Goal: Information Seeking & Learning: Understand process/instructions

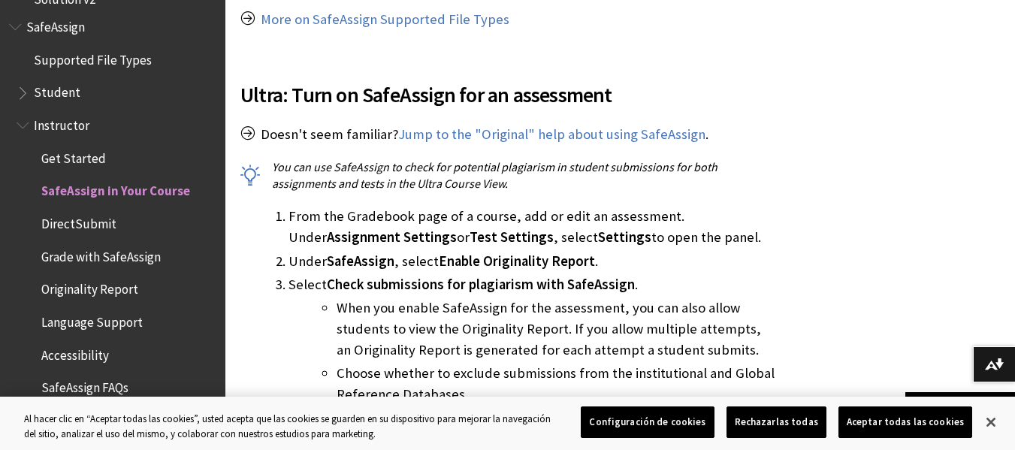
scroll to position [931, 0]
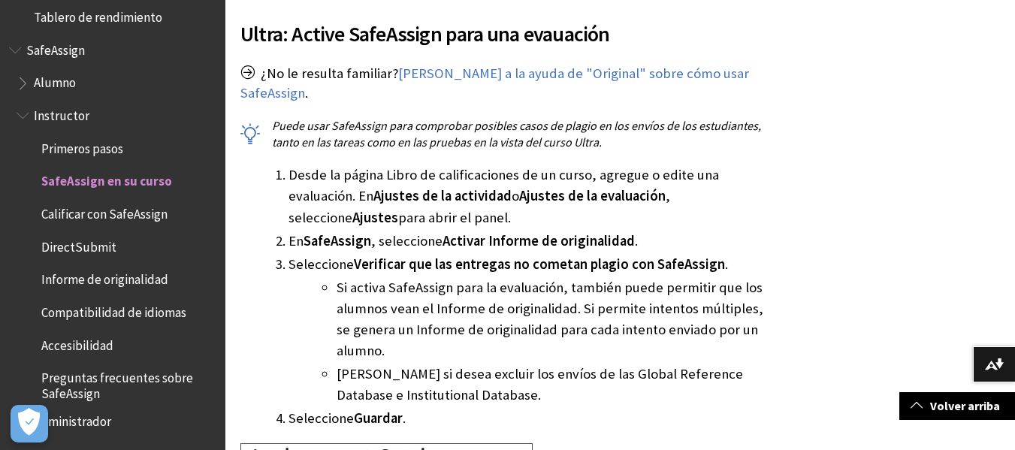
scroll to position [791, 0]
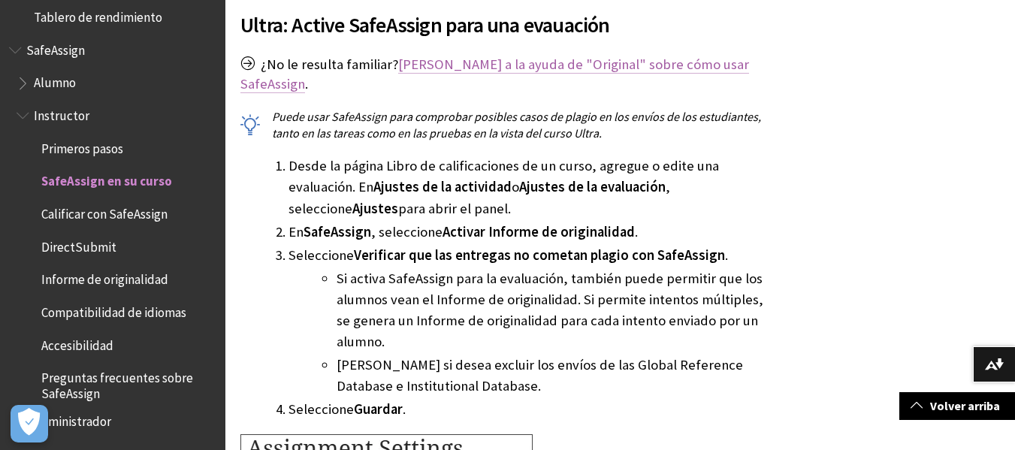
click at [513, 70] on link "Vaya a la ayuda de "Original" sobre cómo usar SafeAssign" at bounding box center [495, 75] width 509 height 38
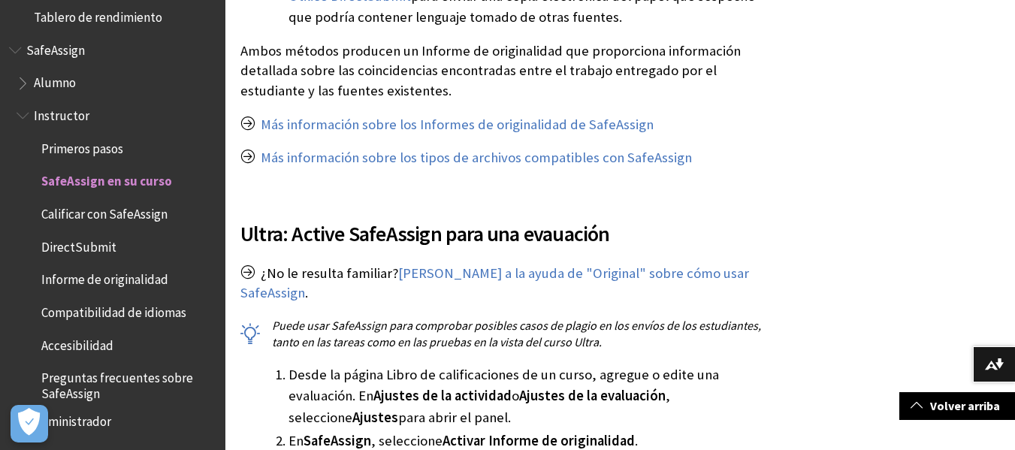
scroll to position [622, 0]
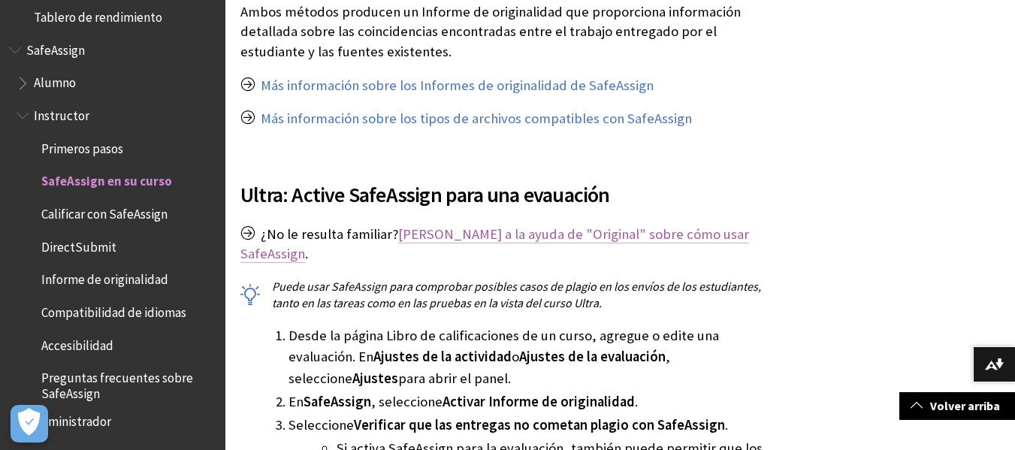
click at [483, 235] on link "Vaya a la ayuda de "Original" sobre cómo usar SafeAssign" at bounding box center [495, 244] width 509 height 38
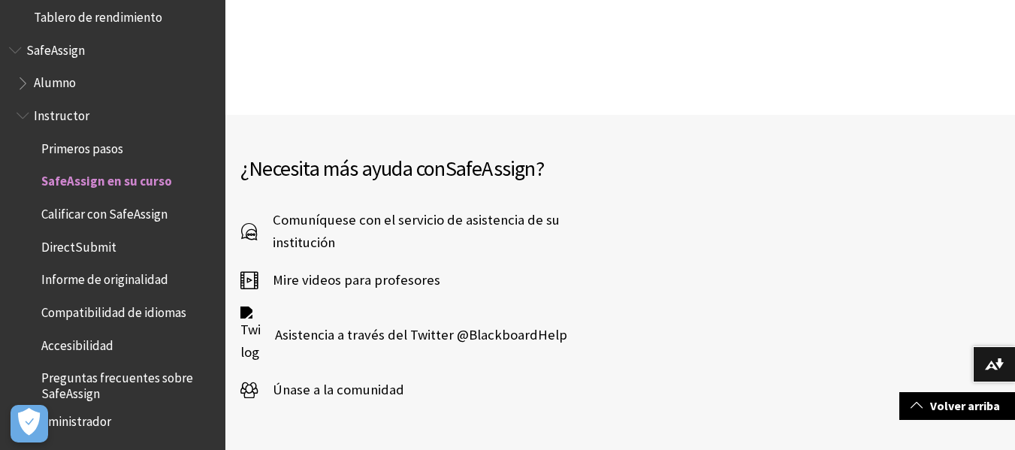
scroll to position [3956, 0]
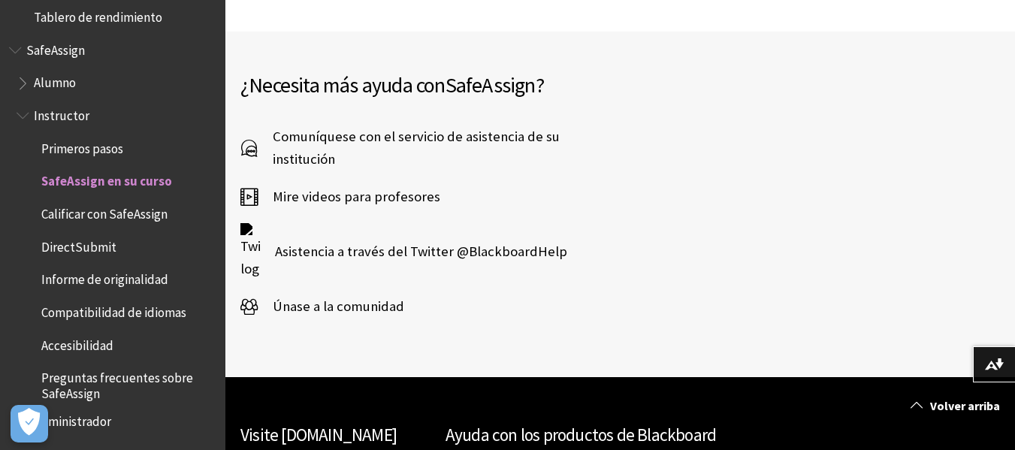
click at [72, 83] on span "Alumno" at bounding box center [55, 81] width 42 height 20
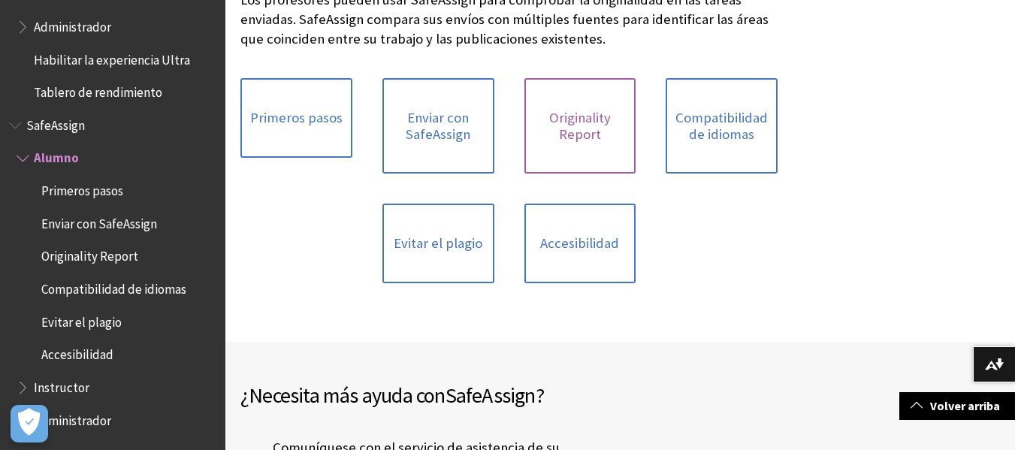
scroll to position [276, 0]
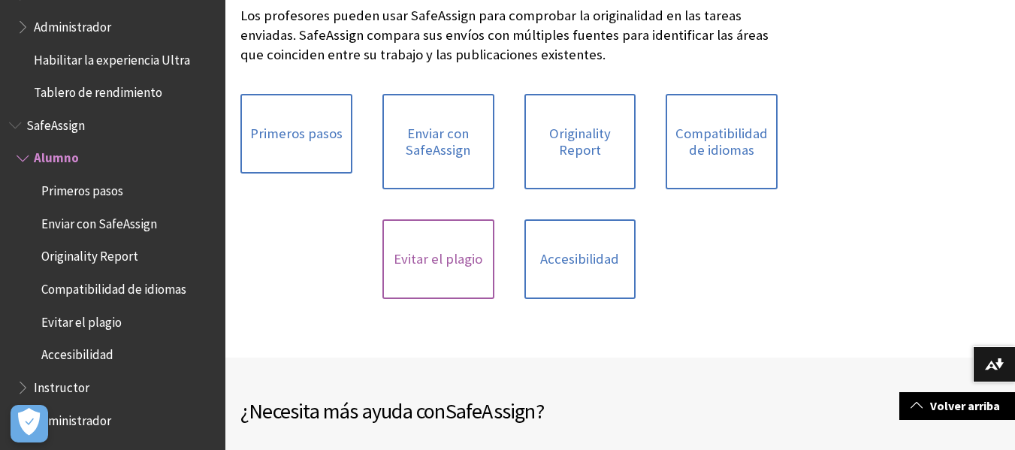
click at [435, 235] on link "Evitar el plagio" at bounding box center [439, 259] width 112 height 80
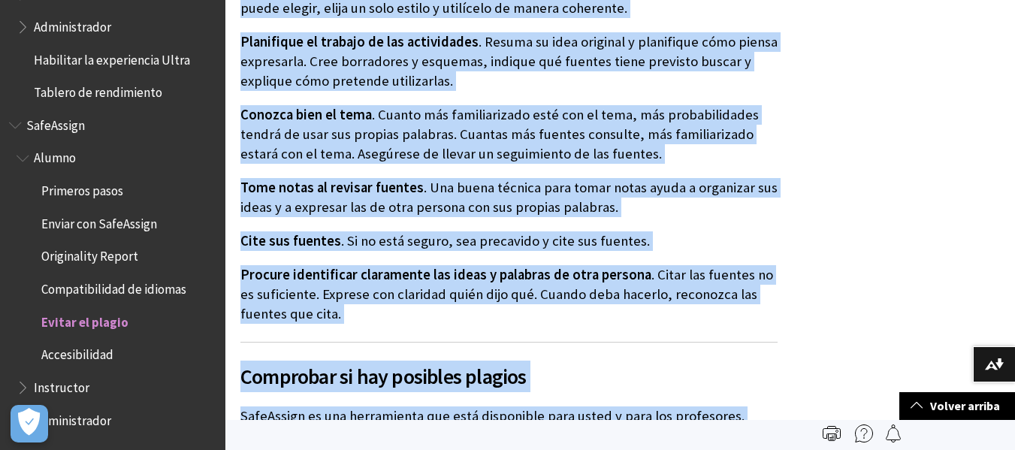
scroll to position [721, 0]
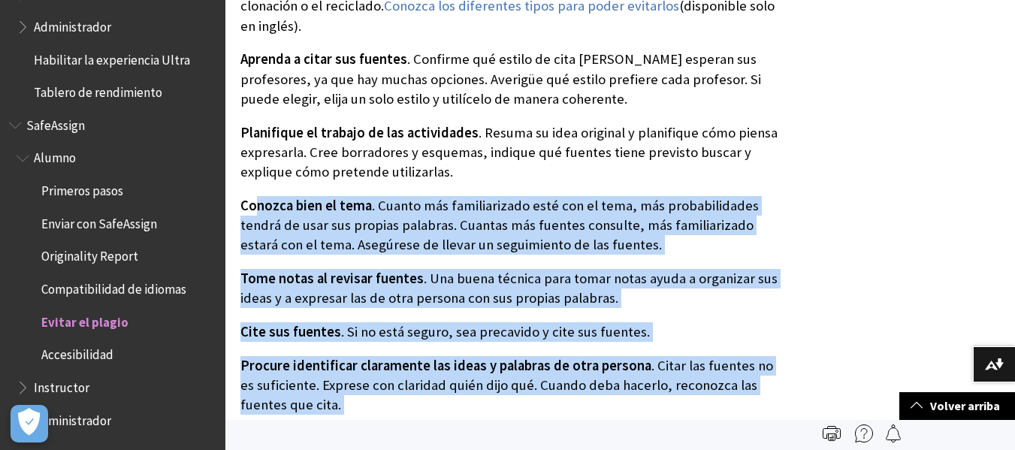
drag, startPoint x: 331, startPoint y: 239, endPoint x: 258, endPoint y: 183, distance: 91.7
click at [258, 183] on div "El plagio es una ofensa grave con consecuencias también graves. El diccionario …" at bounding box center [509, 237] width 537 height 1358
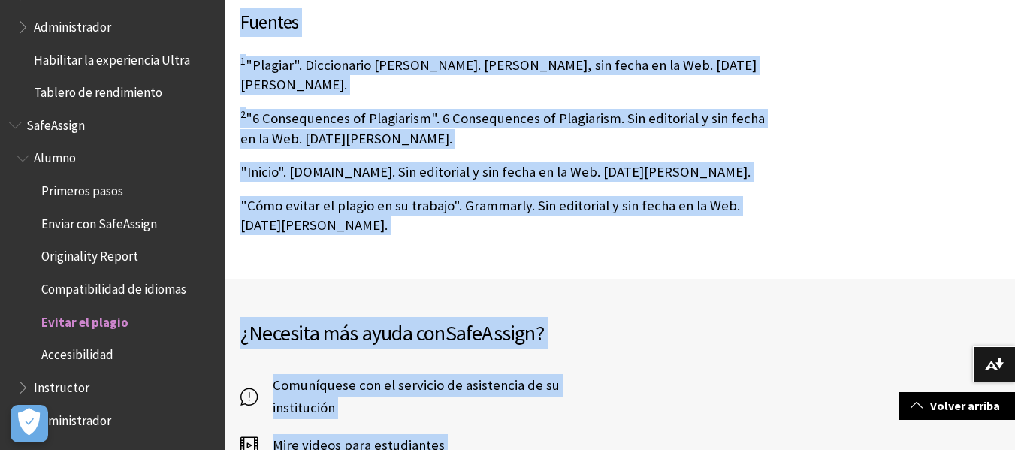
scroll to position [1441, 0]
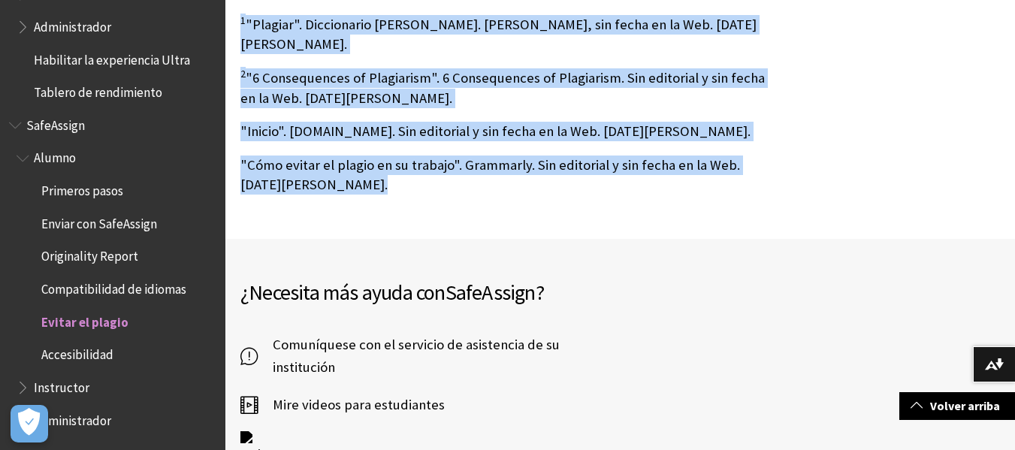
drag, startPoint x: 242, startPoint y: 295, endPoint x: 431, endPoint y: 192, distance: 215.6
copy div "Lo ipsumd si ame consec adipi eli seddoeiusmodt incidid utlabo. Et doloremagna …"
